Goal: Information Seeking & Learning: Learn about a topic

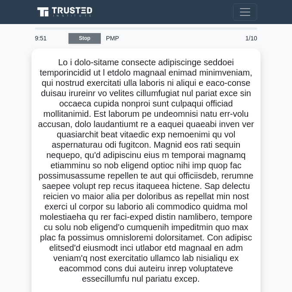
click at [89, 37] on link "Stop" at bounding box center [84, 38] width 32 height 11
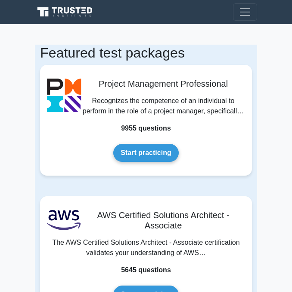
scroll to position [263, 0]
